Goal: Check status: Check status

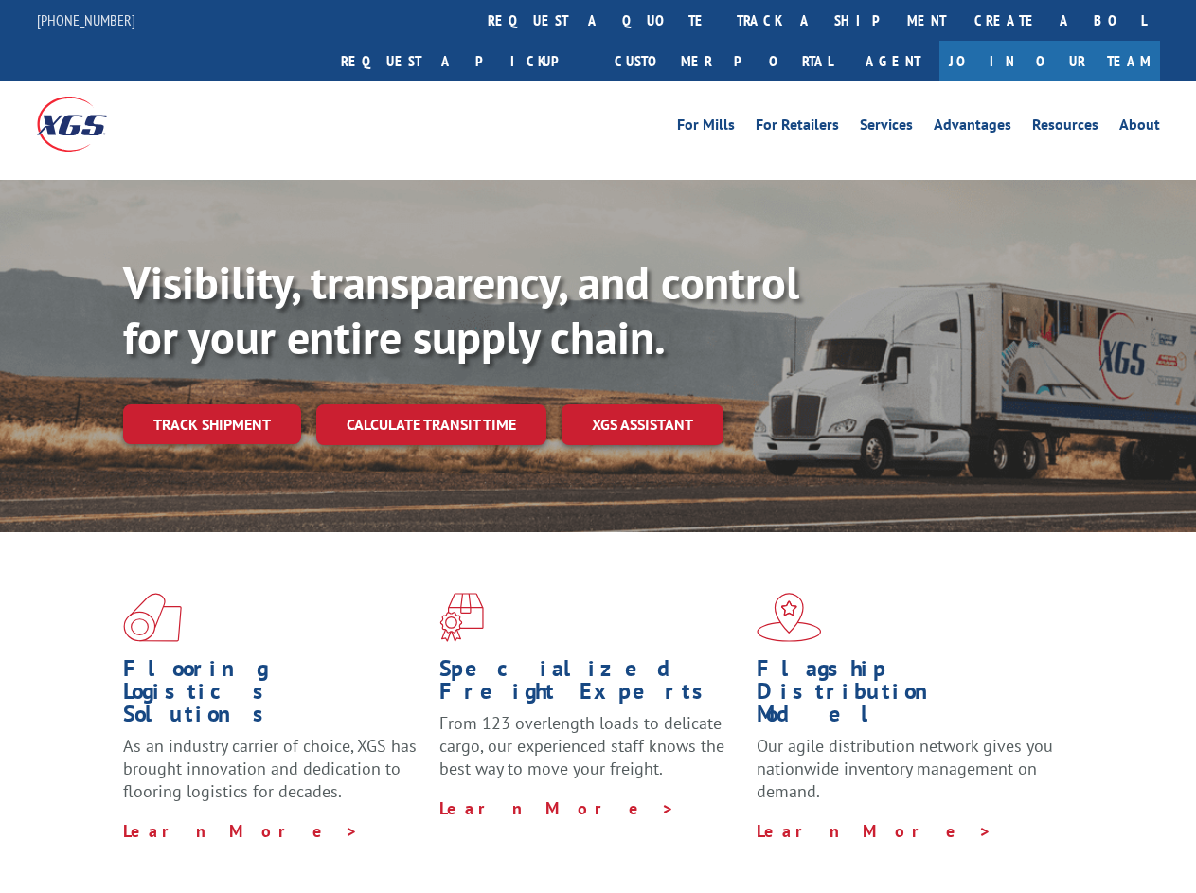
click at [598, 446] on div "Visibility, transparency, and control for your entire supply chain. Track shipm…" at bounding box center [659, 388] width 1073 height 264
click at [723, 20] on link "track a shipment" at bounding box center [842, 20] width 238 height 41
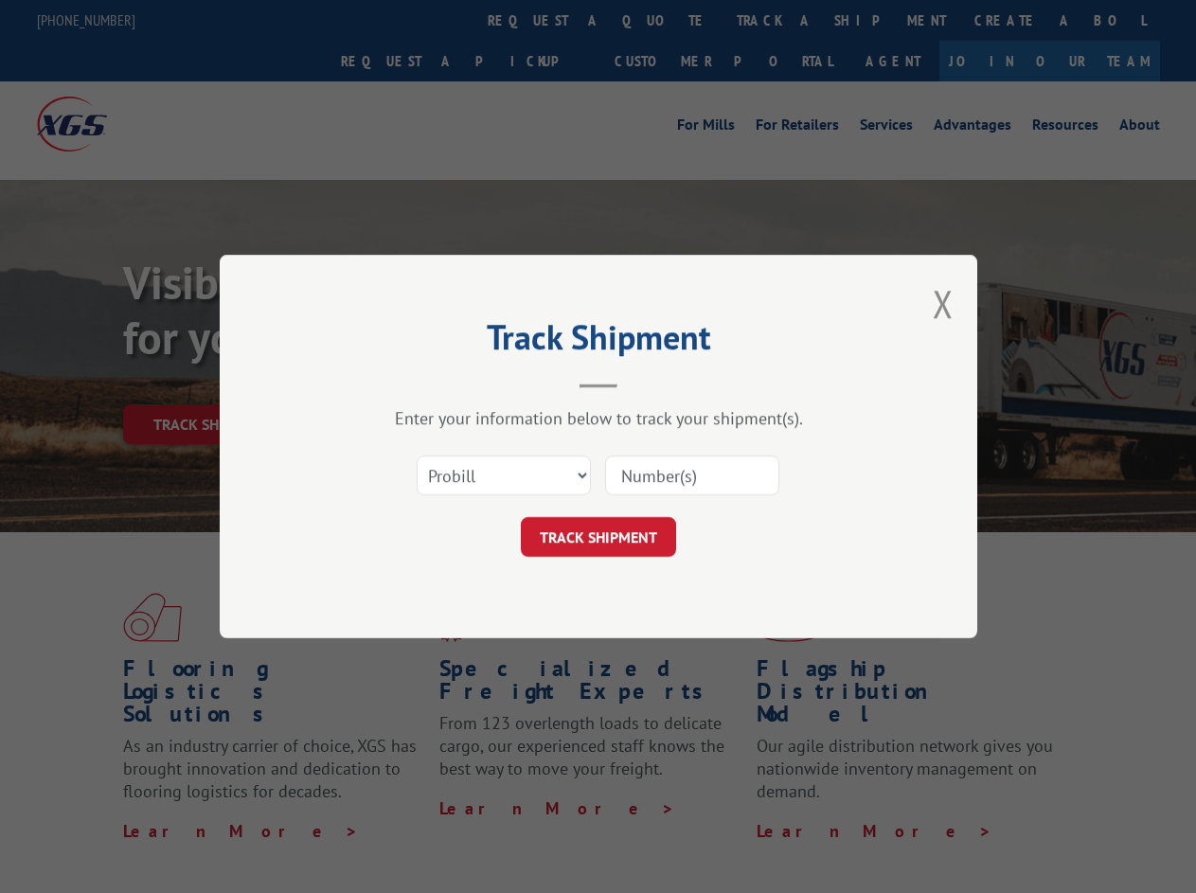
click at [661, 20] on div "Track Shipment Enter your information below to track your shipment(s). Select c…" at bounding box center [598, 446] width 1196 height 893
click at [779, 20] on div "Track Shipment Enter your information below to track your shipment(s). Select c…" at bounding box center [598, 446] width 1196 height 893
click at [211, 383] on div "Track Shipment Enter your information below to track your shipment(s). Select c…" at bounding box center [598, 446] width 1196 height 893
click at [430, 383] on header "Track Shipment" at bounding box center [598, 356] width 568 height 64
click at [643, 383] on header "Track Shipment" at bounding box center [598, 356] width 568 height 64
